Goal: Task Accomplishment & Management: Use online tool/utility

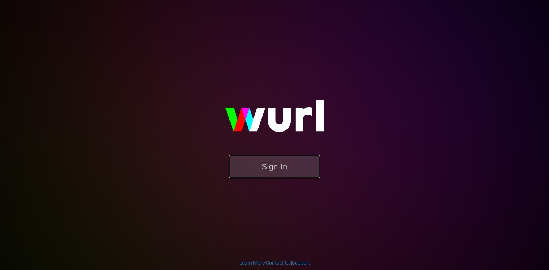
click at [256, 168] on button "Sign In" at bounding box center [274, 167] width 91 height 24
click at [261, 167] on button "Sign In" at bounding box center [274, 167] width 91 height 24
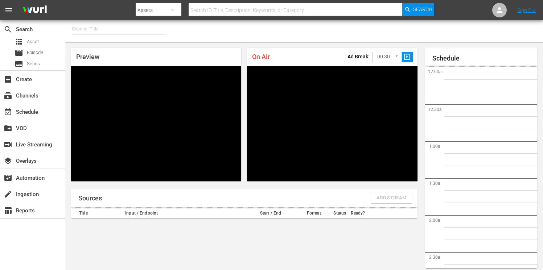
type input "FIFA+ English Global (1781)"
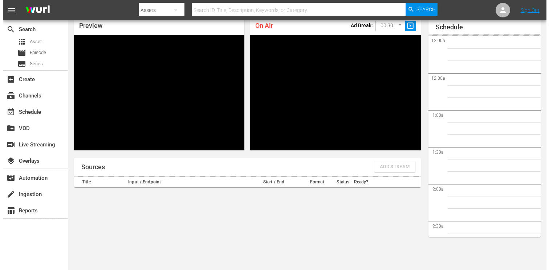
scroll to position [1208, 0]
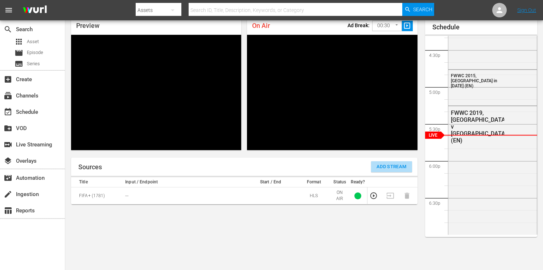
click at [380, 167] on span "Add Stream" at bounding box center [392, 167] width 30 height 8
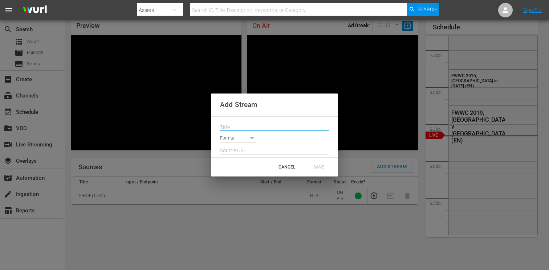
click at [239, 127] on input "text" at bounding box center [274, 127] width 109 height 11
paste input "Live Channel 93946d4f-f241-4d72-b1a9-d378860d1fad eng FIFA U-20 World Cup [GEOG…"
type input "Live Channel 93946d4f-f241-4d72-b1a9-d378860d1fad eng FIFA U-20 World Cup [GEOG…"
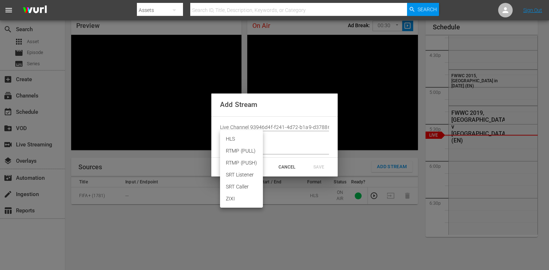
click at [231, 141] on body "menu Search By Assets Search ID, Title, Description, Keywords, or Category Sear…" at bounding box center [274, 104] width 549 height 270
click at [236, 141] on li "HLS" at bounding box center [241, 139] width 43 height 12
type input "HLS"
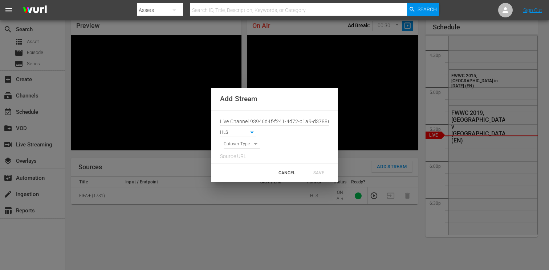
click at [237, 145] on body "menu Search By Assets Search ID, Title, Description, Keywords, or Category Sear…" at bounding box center [274, 104] width 549 height 270
click at [238, 155] on li "SIGNAL" at bounding box center [242, 157] width 37 height 12
type input "SIGNAL"
click at [237, 154] on input "text" at bounding box center [274, 156] width 109 height 11
paste input "[URL][DOMAIN_NAME][DATE][DATE]"
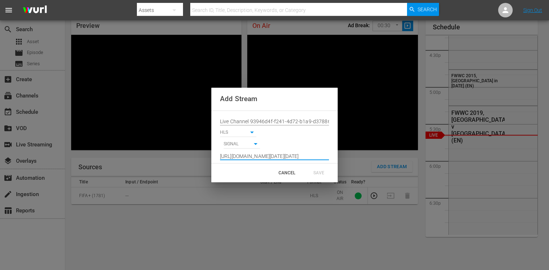
scroll to position [0, 538]
type input "[URL][DOMAIN_NAME][DATE][DATE]"
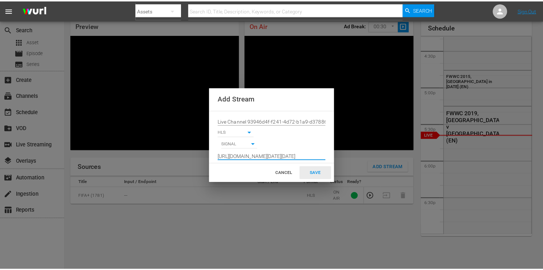
scroll to position [0, 0]
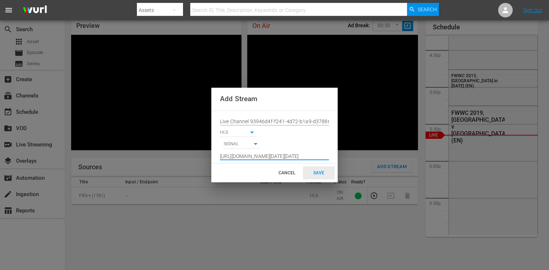
click at [315, 175] on div "SAVE" at bounding box center [319, 173] width 32 height 13
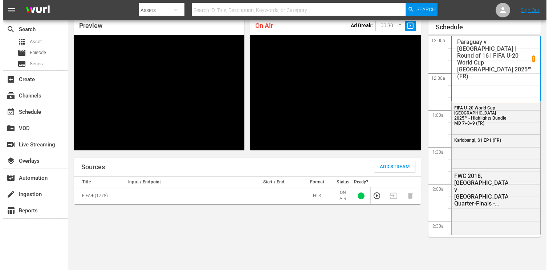
scroll to position [1209, 0]
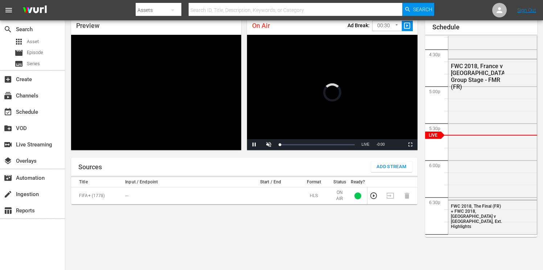
click at [380, 167] on span "Add Stream" at bounding box center [392, 167] width 30 height 8
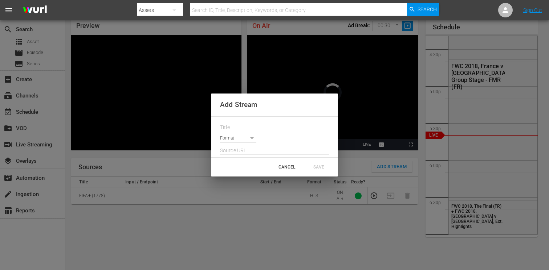
click at [241, 125] on input "text" at bounding box center [274, 127] width 109 height 11
paste input "Live Channel 93946d4f-f241-4d72-b1a9-d378860d1fad eng FIFA U-20 World Cup [GEOG…"
type input "Live Channel 93946d4f-f241-4d72-b1a9-d378860d1fad eng FIFA U-20 World Cup [GEOG…"
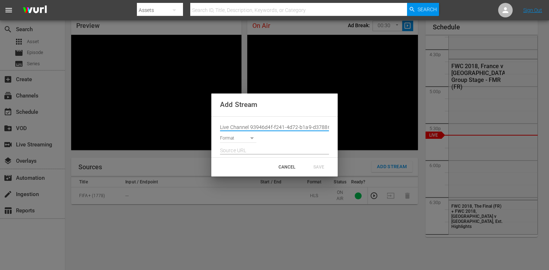
click at [238, 139] on body "menu Search By Assets Search ID, Title, Description, Keywords, or Category Sear…" at bounding box center [274, 104] width 549 height 270
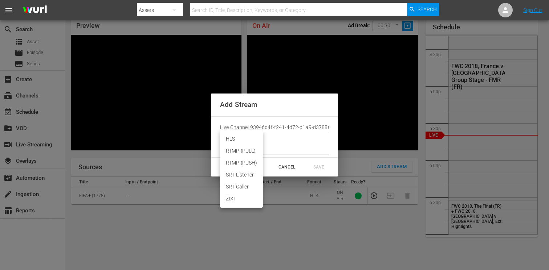
click at [234, 139] on li "HLS" at bounding box center [241, 139] width 43 height 12
type input "HLS"
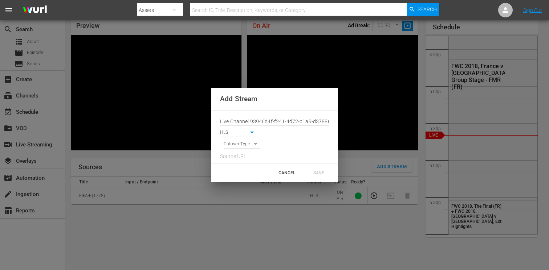
click at [234, 144] on body "menu Search By Assets Search ID, Title, Description, Keywords, or Category Sear…" at bounding box center [274, 104] width 549 height 270
click at [235, 156] on li "SIGNAL" at bounding box center [242, 157] width 37 height 12
type input "SIGNAL"
click at [234, 157] on input "text" at bounding box center [274, 156] width 109 height 11
paste input "[URL][DOMAIN_NAME][DATE][DATE]"
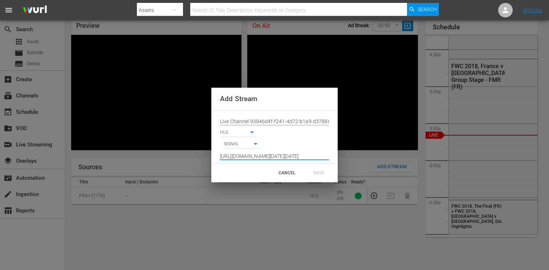
scroll to position [0, 538]
type input "[URL][DOMAIN_NAME][DATE][DATE]"
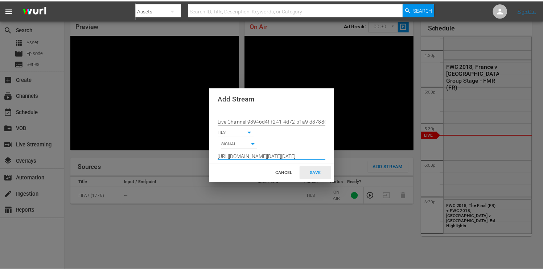
scroll to position [0, 0]
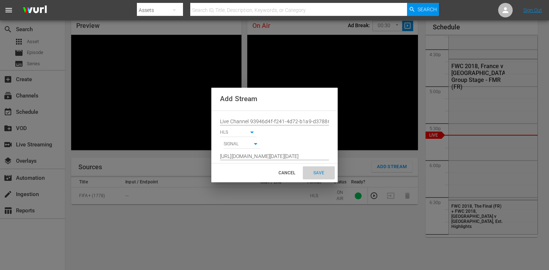
click at [314, 175] on div "SAVE" at bounding box center [319, 173] width 32 height 13
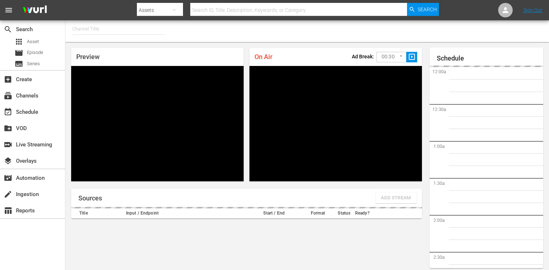
type input "FIFA+ [DEMOGRAPHIC_DATA] Local (1778)"
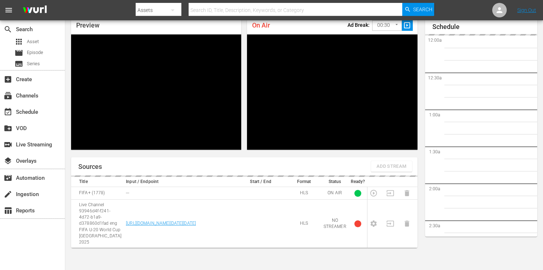
scroll to position [1209, 0]
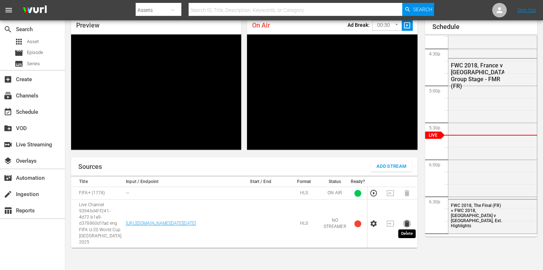
click at [406, 221] on icon "button" at bounding box center [407, 224] width 5 height 6
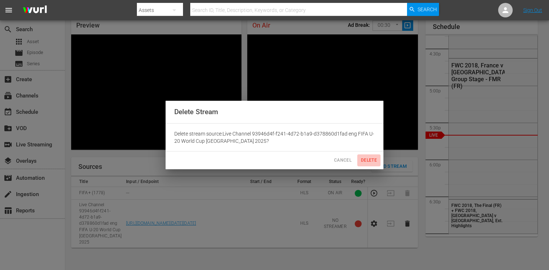
click at [363, 161] on span "Delete" at bounding box center [368, 161] width 17 height 8
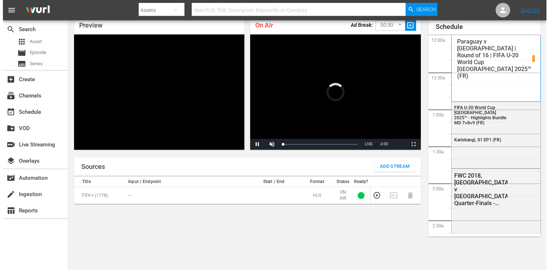
scroll to position [32, 0]
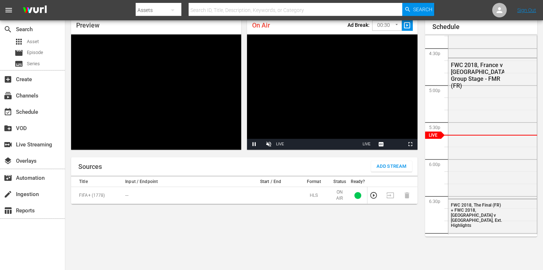
click at [384, 168] on span "Add Stream" at bounding box center [392, 167] width 30 height 8
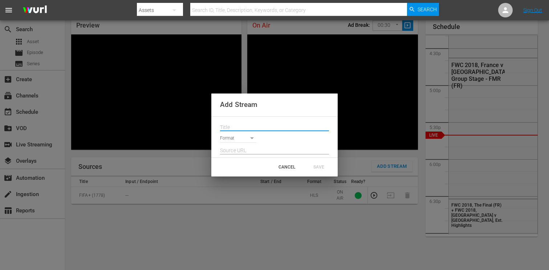
click at [234, 127] on input "text" at bounding box center [274, 127] width 109 height 11
paste input "Live Channel 93946d4f-f241-4d72-b1a9-d378860d1fad eng FIFA U-20 World Cup [GEOG…"
type input "Live Channel 93946d4f-f241-4d72-b1a9-d378860d1fad eng FIFA U-20 World Cup [GEOG…"
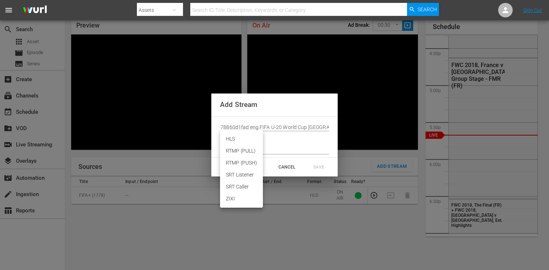
click at [232, 140] on body "menu Search By Assets Search ID, Title, Description, Keywords, or Category Sear…" at bounding box center [274, 103] width 549 height 270
click at [234, 141] on li "HLS" at bounding box center [241, 139] width 43 height 12
type input "HLS"
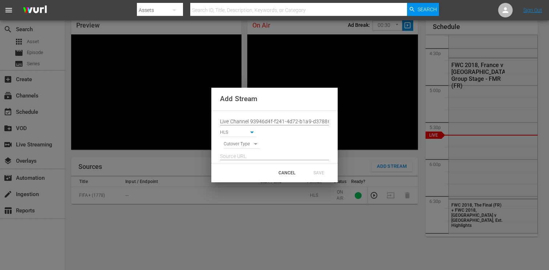
click at [235, 146] on body "menu Search By Assets Search ID, Title, Description, Keywords, or Category Sear…" at bounding box center [274, 103] width 549 height 270
click at [236, 158] on li "SIGNAL" at bounding box center [242, 157] width 37 height 12
type input "SIGNAL"
click at [235, 156] on input "text" at bounding box center [274, 156] width 109 height 11
paste input "[URL][DOMAIN_NAME][DATE][DATE]"
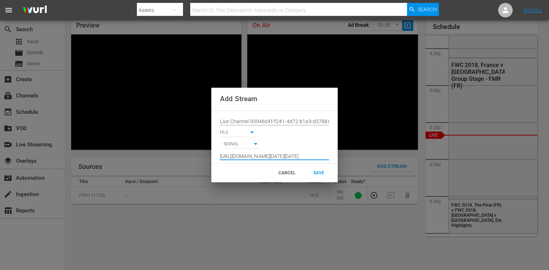
scroll to position [0, 538]
type input "[URL][DOMAIN_NAME][DATE][DATE]"
click at [316, 174] on div "SAVE" at bounding box center [319, 173] width 32 height 13
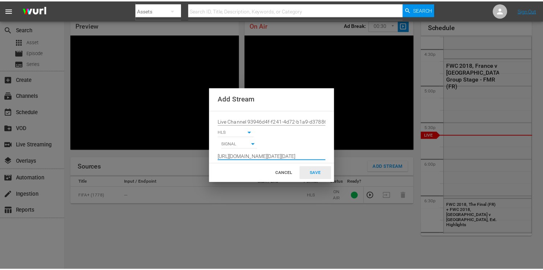
scroll to position [0, 0]
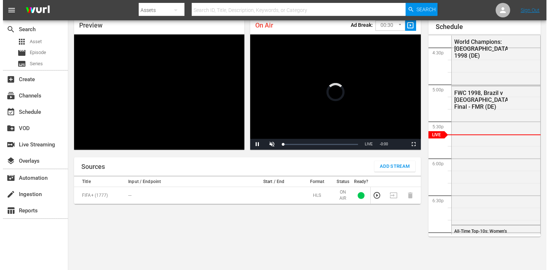
scroll to position [32, 0]
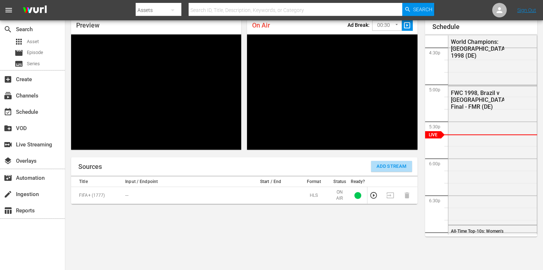
click at [384, 166] on span "Add Stream" at bounding box center [392, 167] width 30 height 8
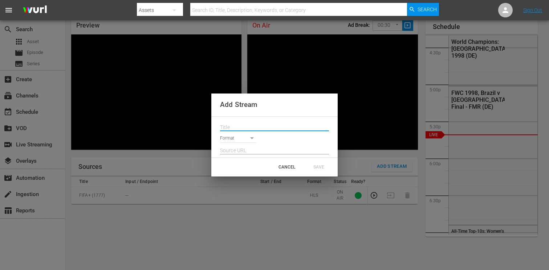
click at [241, 126] on input "text" at bounding box center [274, 127] width 109 height 11
paste input "Live Channel 93946d4f-f241-4d72-b1a9-d378860d1fad eng FIFA U-20 World Cup [GEOG…"
type input "Live Channel 93946d4f-f241-4d72-b1a9-d378860d1fad eng FIFA U-20 World Cup [GEOG…"
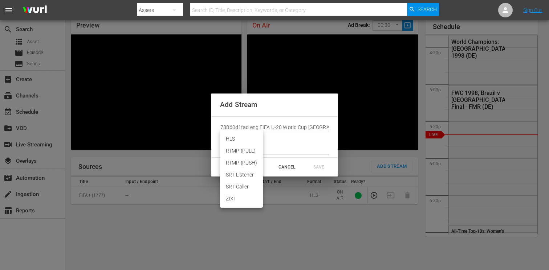
scroll to position [0, 0]
click at [238, 138] on body "menu Search By Assets Search ID, Title, Description, Keywords, or Category Sear…" at bounding box center [274, 103] width 549 height 270
click at [237, 139] on li "HLS" at bounding box center [241, 139] width 43 height 12
type input "HLS"
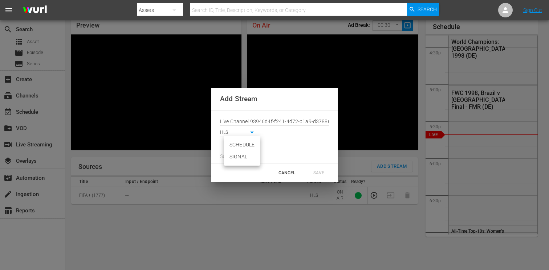
click at [236, 144] on body "menu Search By Assets Search ID, Title, Description, Keywords, or Category Sear…" at bounding box center [274, 103] width 549 height 270
click at [239, 158] on li "SIGNAL" at bounding box center [242, 157] width 37 height 12
type input "SIGNAL"
click at [239, 156] on input "text" at bounding box center [274, 156] width 109 height 11
paste input "[URL][DOMAIN_NAME][DATE][DATE]"
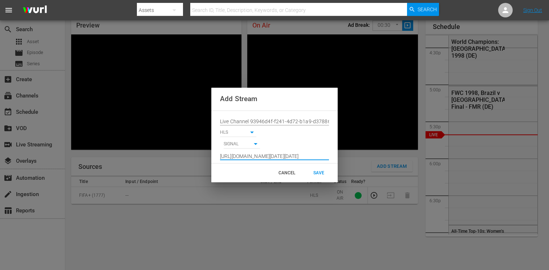
drag, startPoint x: 257, startPoint y: 157, endPoint x: 168, endPoint y: 150, distance: 89.2
click at [168, 150] on div "Add Stream Live Channel 93946d4f-f241-4d72-b1a9-d378860d1fad eng FIFA U-20 Worl…" at bounding box center [274, 135] width 549 height 270
click at [232, 156] on input "[URL][DOMAIN_NAME][DATE][DATE]" at bounding box center [274, 156] width 109 height 11
drag, startPoint x: 232, startPoint y: 156, endPoint x: 362, endPoint y: 159, distance: 130.0
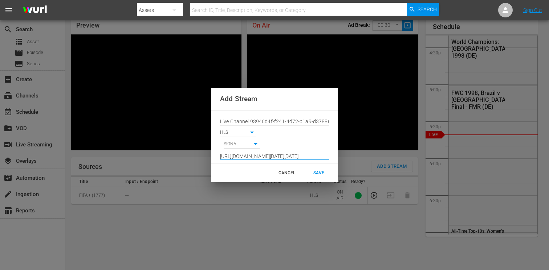
click at [362, 159] on div "Add Stream Live Channel 93946d4f-f241-4d72-b1a9-d378860d1fad eng FIFA U-20 Worl…" at bounding box center [274, 135] width 549 height 270
type input "[URL][DOMAIN_NAME][DATE][DATE]"
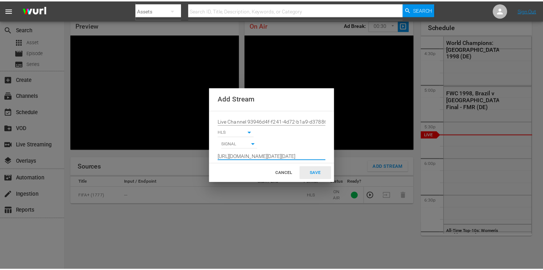
scroll to position [0, 0]
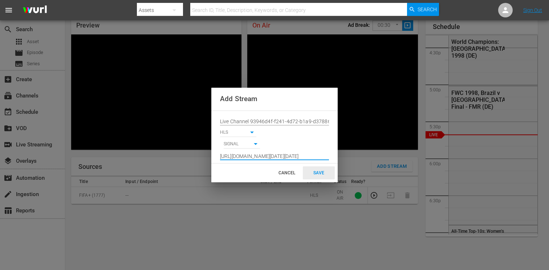
click at [322, 175] on div "SAVE" at bounding box center [319, 173] width 32 height 13
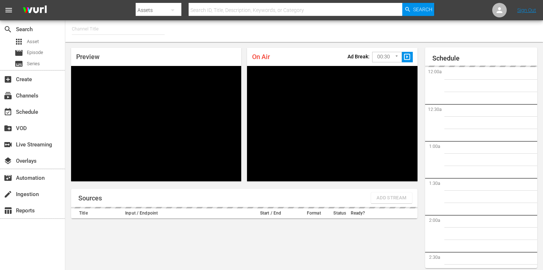
type input "FIFA+ Italian Local (1779)"
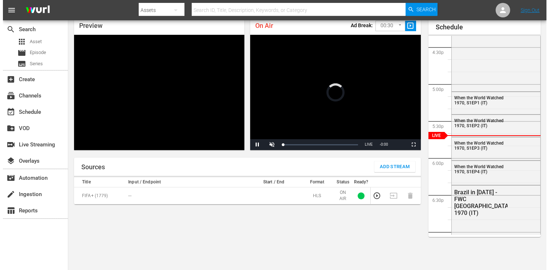
scroll to position [31, 0]
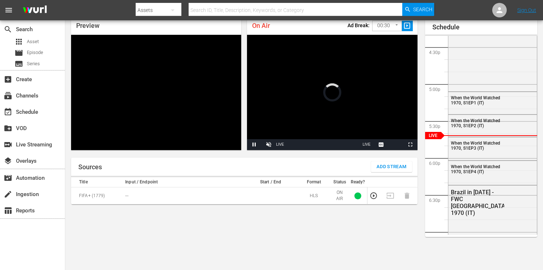
click at [381, 166] on span "Add Stream" at bounding box center [392, 167] width 30 height 8
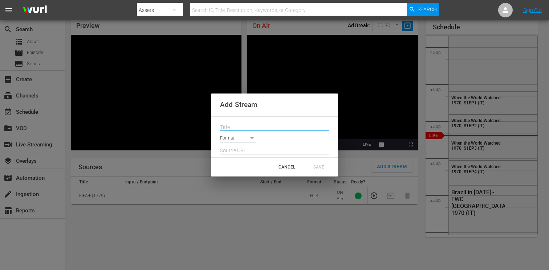
click at [248, 127] on input "text" at bounding box center [274, 127] width 109 height 11
paste input "Live Channel 93946d4f-f241-4d72-b1a9-d378860d1fad eng FIFA U-20 World Cup [GEOG…"
type input "Live Channel 93946d4f-f241-4d72-b1a9-d378860d1fad eng FIFA U-20 World Cup [GEOG…"
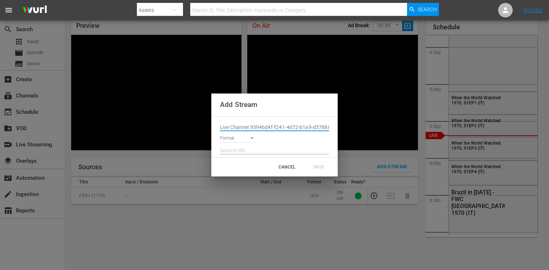
click at [241, 138] on body "menu Search By Assets Search ID, Title, Description, Keywords, or Category Sear…" at bounding box center [274, 104] width 549 height 270
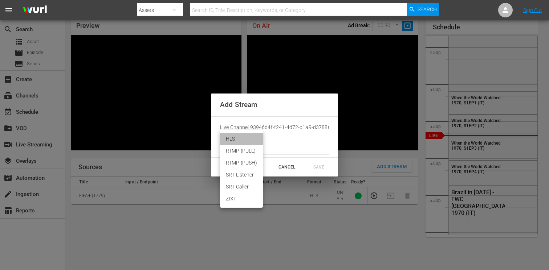
click at [233, 138] on li "HLS" at bounding box center [241, 139] width 43 height 12
type input "HLS"
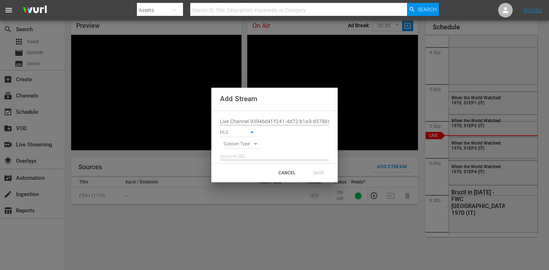
click at [235, 145] on body "menu Search By Assets Search ID, Title, Description, Keywords, or Category Sear…" at bounding box center [274, 104] width 549 height 270
click at [235, 156] on li "SIGNAL" at bounding box center [242, 157] width 37 height 12
type input "SIGNAL"
click at [236, 155] on input "text" at bounding box center [274, 156] width 109 height 11
paste input "[URL][DOMAIN_NAME][DATE][DATE]"
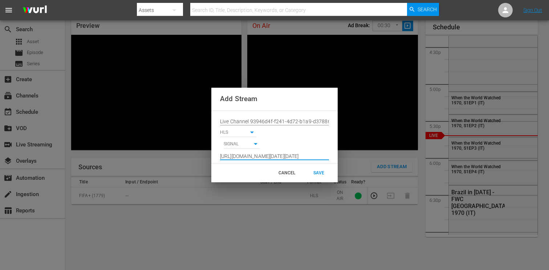
scroll to position [0, 538]
type input "[URL][DOMAIN_NAME][DATE][DATE]"
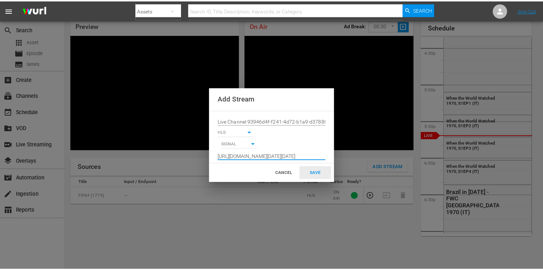
scroll to position [0, 0]
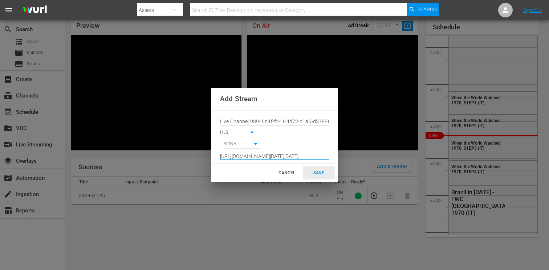
click at [317, 173] on div "SAVE" at bounding box center [319, 173] width 32 height 13
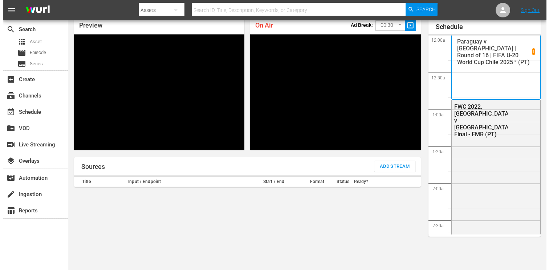
scroll to position [1211, 0]
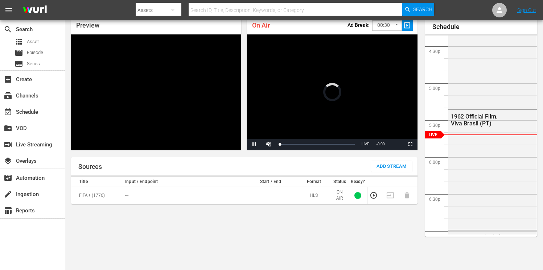
click at [382, 165] on span "Add Stream" at bounding box center [392, 167] width 30 height 8
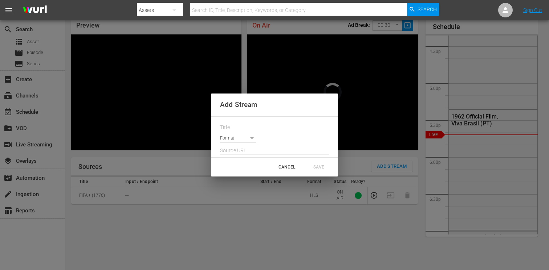
click at [245, 128] on input "text" at bounding box center [274, 127] width 109 height 11
paste input "Live Channel 93946d4f-f241-4d72-b1a9-d378860d1fad eng FIFA U-20 World Cup [GEOG…"
type input "Live Channel 93946d4f-f241-4d72-b1a9-d378860d1fad eng FIFA U-20 World Cup [GEOG…"
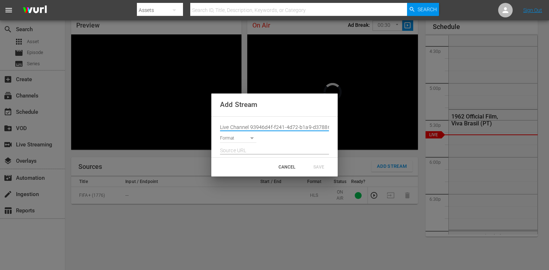
click at [240, 138] on body "menu Search By Assets Search ID, Title, Description, Keywords, or Category Sear…" at bounding box center [274, 103] width 549 height 270
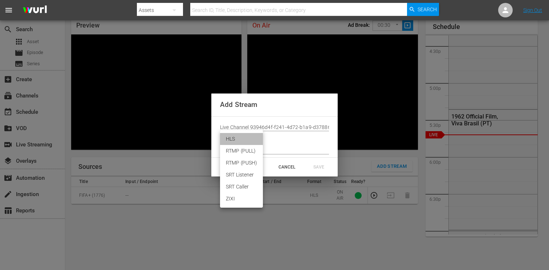
click at [231, 137] on li "HLS" at bounding box center [241, 139] width 43 height 12
type input "HLS"
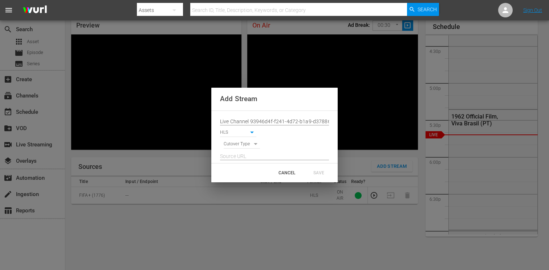
click at [233, 144] on body "menu Search By Assets Search ID, Title, Description, Keywords, or Category Sear…" at bounding box center [274, 103] width 549 height 270
click at [234, 155] on li "SIGNAL" at bounding box center [242, 157] width 37 height 12
type input "SIGNAL"
click at [241, 157] on input "text" at bounding box center [274, 156] width 109 height 11
paste input "[URL][DOMAIN_NAME][DATE][DATE]"
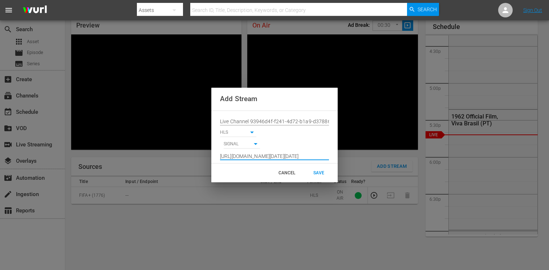
scroll to position [0, 538]
type input "[URL][DOMAIN_NAME][DATE][DATE]"
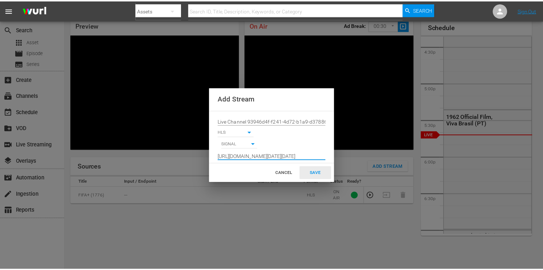
scroll to position [0, 0]
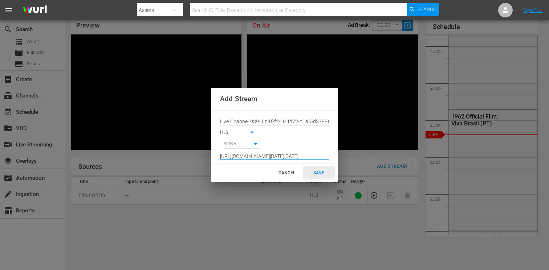
click at [313, 172] on div "SAVE" at bounding box center [319, 173] width 32 height 13
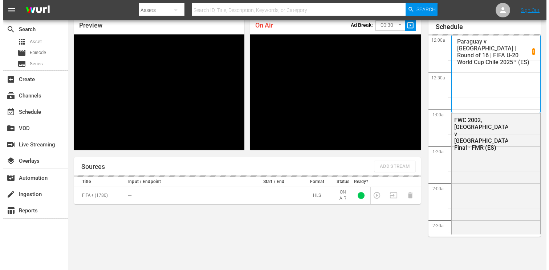
scroll to position [1212, 0]
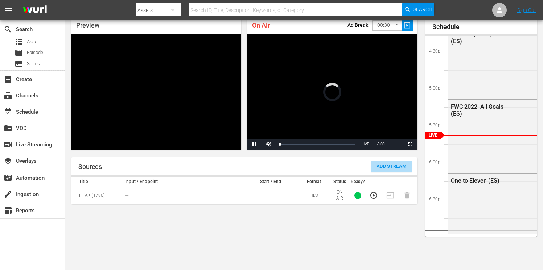
click at [384, 165] on span "Add Stream" at bounding box center [392, 167] width 30 height 8
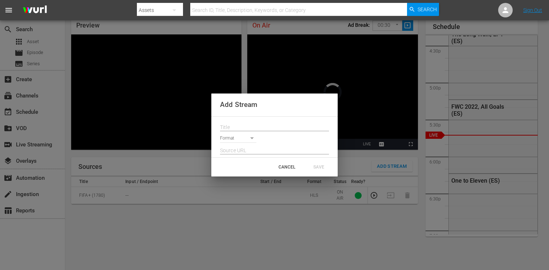
click at [250, 123] on input "text" at bounding box center [274, 127] width 109 height 11
paste input "Live Channel 93946d4f-f241-4d72-b1a9-d378860d1fad eng FIFA U-20 World Cup [GEOG…"
type input "Live Channel 93946d4f-f241-4d72-b1a9-d378860d1fad eng FIFA U-20 World Cup [GEOG…"
click at [232, 139] on body "menu Search By Assets Search ID, Title, Description, Keywords, or Category Sear…" at bounding box center [274, 103] width 549 height 270
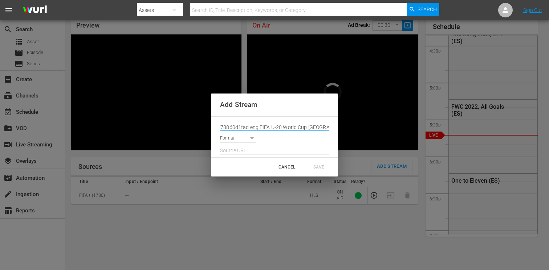
scroll to position [0, 0]
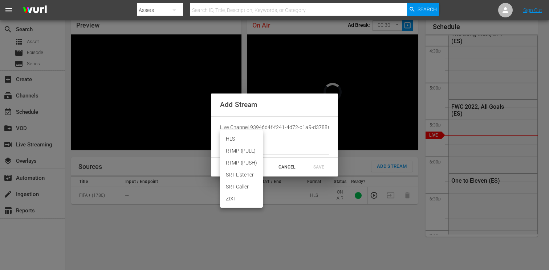
click at [233, 142] on li "HLS" at bounding box center [241, 139] width 43 height 12
type input "HLS"
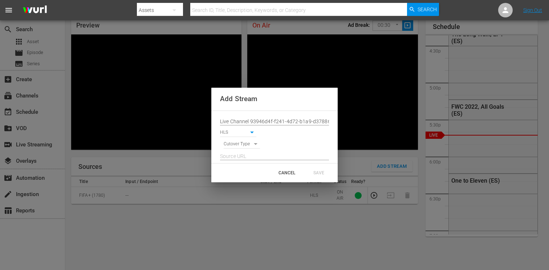
click at [233, 146] on body "menu Search By Assets Search ID, Title, Description, Keywords, or Category Sear…" at bounding box center [274, 103] width 549 height 270
click at [233, 155] on li "SIGNAL" at bounding box center [242, 157] width 37 height 12
type input "SIGNAL"
click at [231, 155] on input "text" at bounding box center [274, 156] width 109 height 11
paste input "[URL][DOMAIN_NAME][DATE][DATE]"
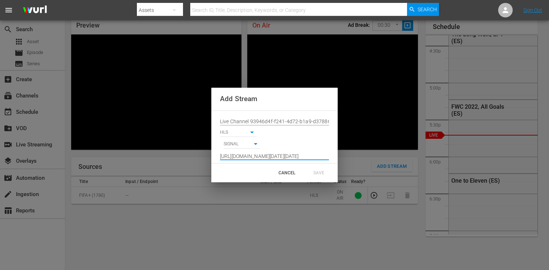
scroll to position [0, 538]
type input "[URL][DOMAIN_NAME][DATE][DATE]"
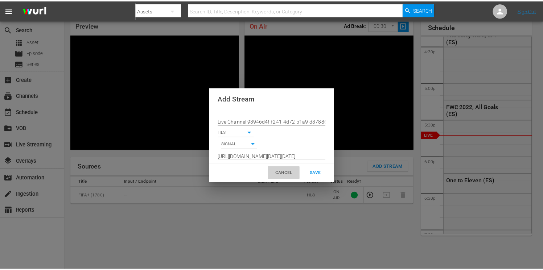
scroll to position [0, 0]
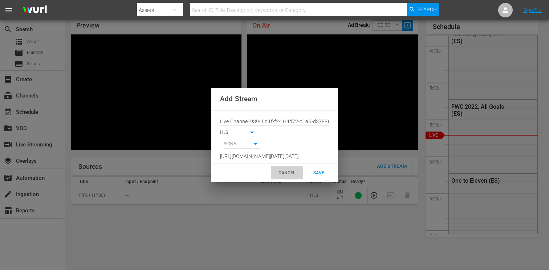
click at [281, 174] on div "CANCEL" at bounding box center [287, 173] width 32 height 13
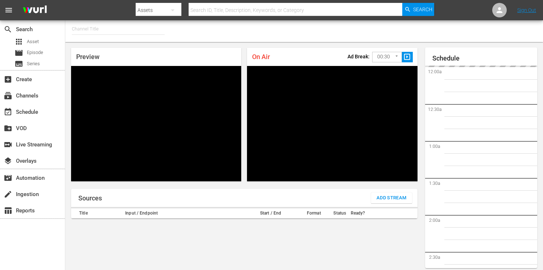
type input "FIFA+ Spanish Global (1780)"
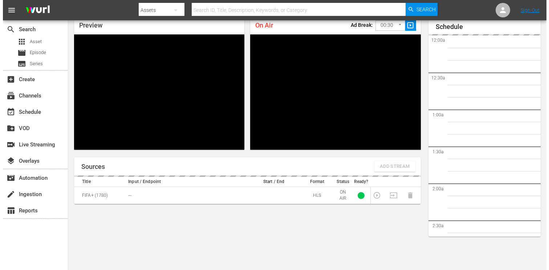
scroll to position [1213, 0]
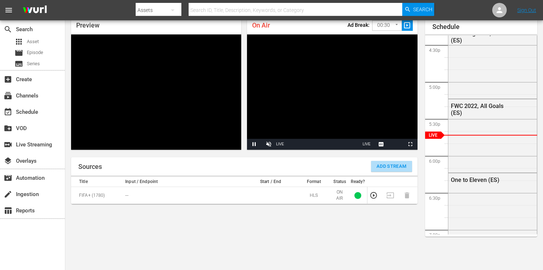
click at [380, 167] on span "Add Stream" at bounding box center [392, 167] width 30 height 8
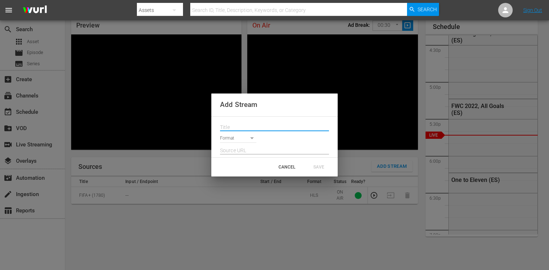
click at [225, 124] on input "text" at bounding box center [274, 127] width 109 height 11
paste input "Live Channel 93946d4f-f241-4d72-b1a9-d378860d1fad eng FIFA U-20 World Cup [GEOG…"
type input "Live Channel 93946d4f-f241-4d72-b1a9-d378860d1fad eng FIFA U-20 World Cup [GEOG…"
click at [227, 137] on body "menu Search By Assets Search ID, Title, Description, Keywords, or Category Sear…" at bounding box center [274, 103] width 549 height 270
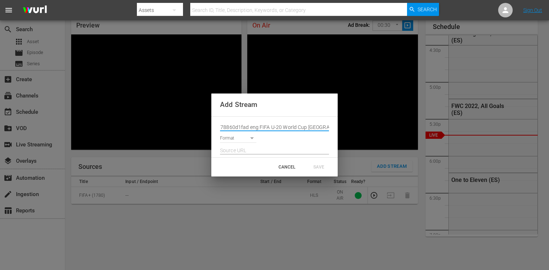
scroll to position [0, 0]
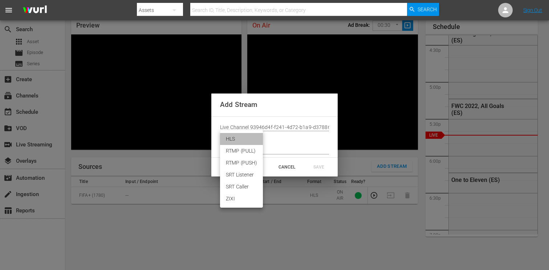
click at [228, 140] on li "HLS" at bounding box center [241, 139] width 43 height 12
type input "HLS"
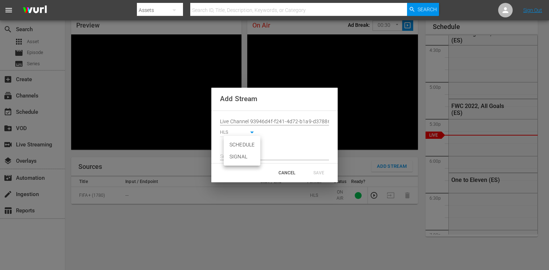
click at [229, 144] on body "menu Search By Assets Search ID, Title, Description, Keywords, or Category Sear…" at bounding box center [274, 103] width 549 height 270
click at [233, 158] on li "SIGNAL" at bounding box center [242, 157] width 37 height 12
type input "SIGNAL"
click at [235, 156] on input "text" at bounding box center [274, 156] width 109 height 11
paste input "[URL][DOMAIN_NAME][DATE][DATE]"
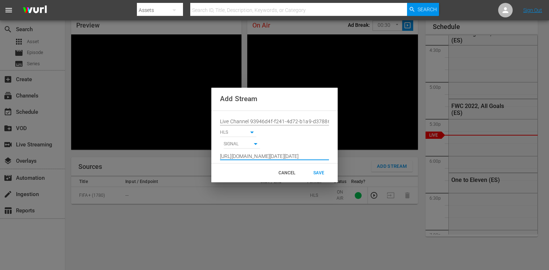
scroll to position [0, 538]
type input "[URL][DOMAIN_NAME][DATE][DATE]"
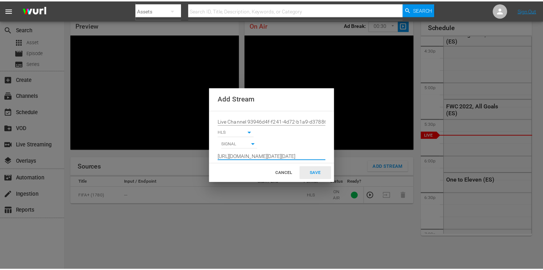
scroll to position [0, 0]
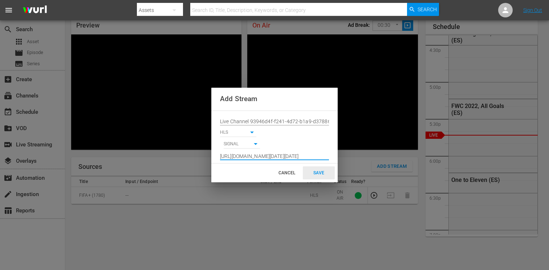
click at [317, 171] on div "SAVE" at bounding box center [319, 173] width 32 height 13
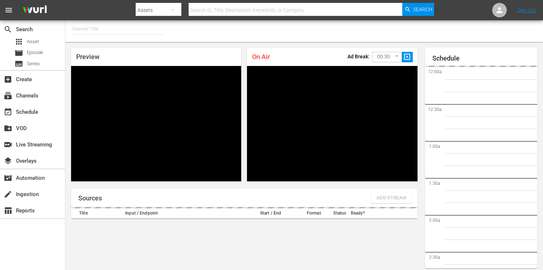
type input "FIFA+ English Global (1781)"
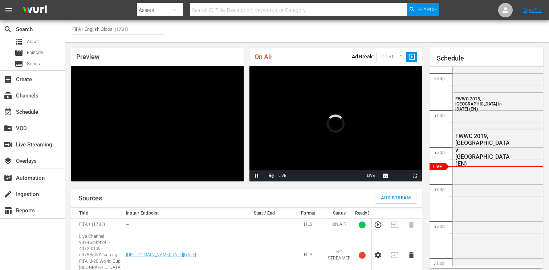
click at [379, 56] on body "menu Search By Assets Search ID, Title, Description, Keywords, or Category Sear…" at bounding box center [274, 135] width 549 height 270
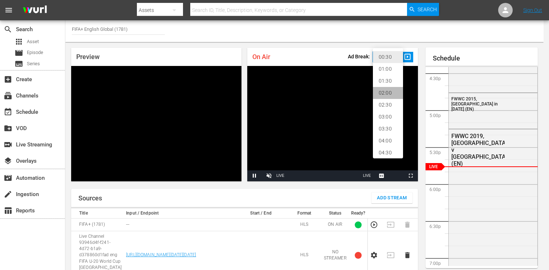
click at [381, 90] on li "02:00" at bounding box center [388, 93] width 30 height 12
type input "120"
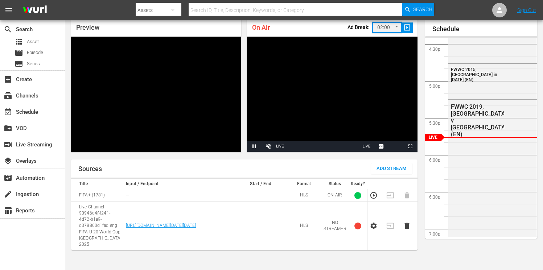
scroll to position [29, 0]
